Goal: Check status

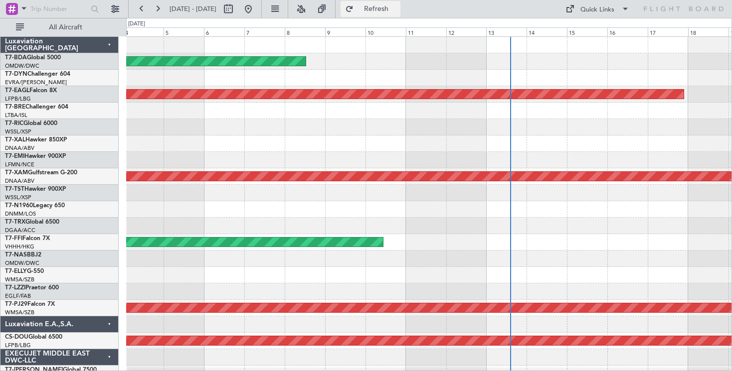
click at [396, 5] on span "Refresh" at bounding box center [376, 8] width 42 height 7
click at [378, 3] on button "Refresh" at bounding box center [370, 9] width 60 height 16
click at [381, 7] on button "Refresh" at bounding box center [370, 9] width 60 height 16
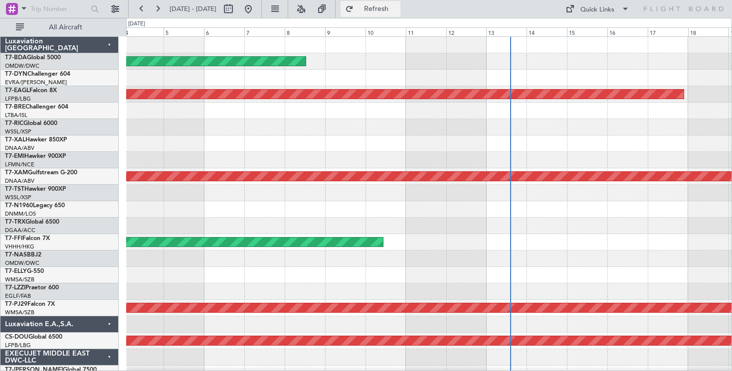
click at [386, 7] on button "Refresh" at bounding box center [370, 9] width 60 height 16
